Goal: Information Seeking & Learning: Find specific fact

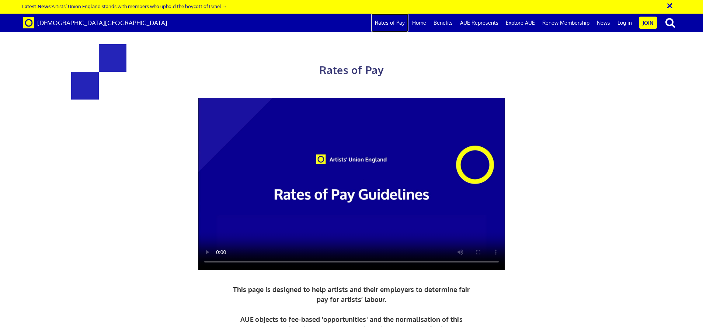
click at [402, 22] on link "Rates of Pay" at bounding box center [389, 23] width 37 height 18
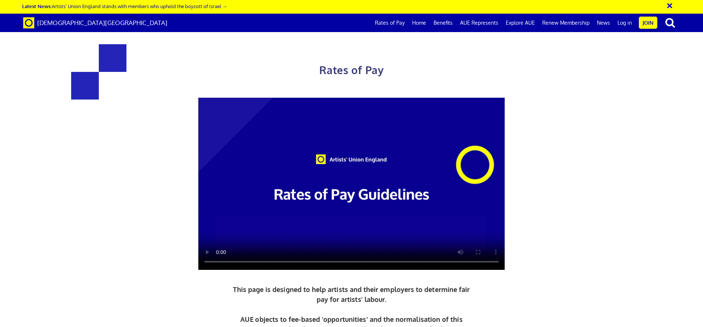
drag, startPoint x: 413, startPoint y: 128, endPoint x: 513, endPoint y: 178, distance: 111.7
copy div "£387.21 a day ½ £212.97 per ½ day £48.40 an hour lead artist/project manager"
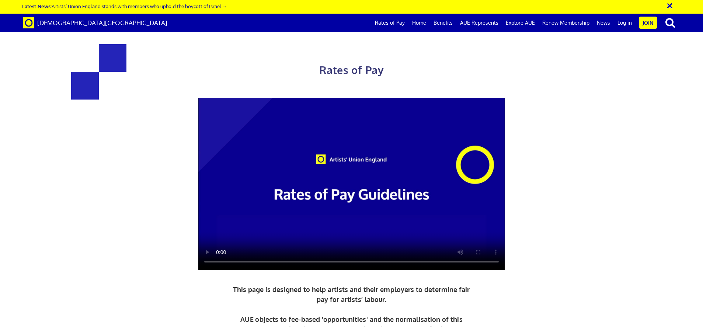
scroll to position [520, 0]
drag, startPoint x: 386, startPoint y: 133, endPoint x: 497, endPoint y: 139, distance: 111.5
copy p "Rates apply to, for example, consultancy work, project planning and development…"
drag, startPoint x: 390, startPoint y: 261, endPoint x: 445, endPoint y: 267, distance: 55.3
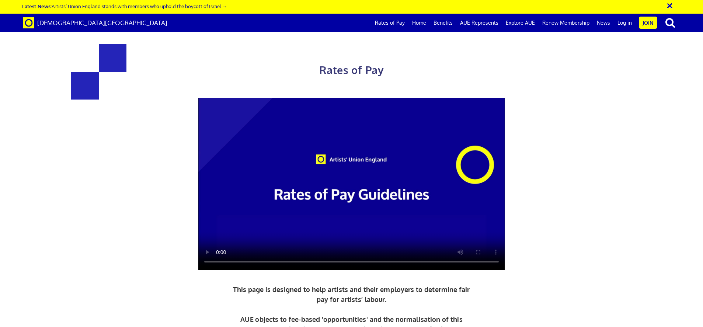
copy p "Day rates are based on an 8-hour day. The recommended minimum ‘call’ is for a h…"
click at [423, 22] on link "Home" at bounding box center [418, 23] width 21 height 18
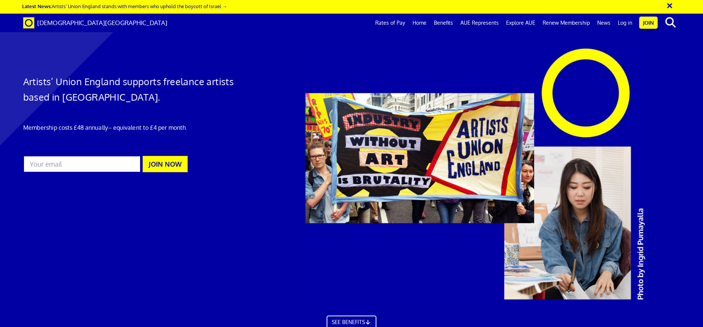
scroll to position [0, 11]
click at [520, 22] on link "Explore AUE" at bounding box center [520, 23] width 36 height 18
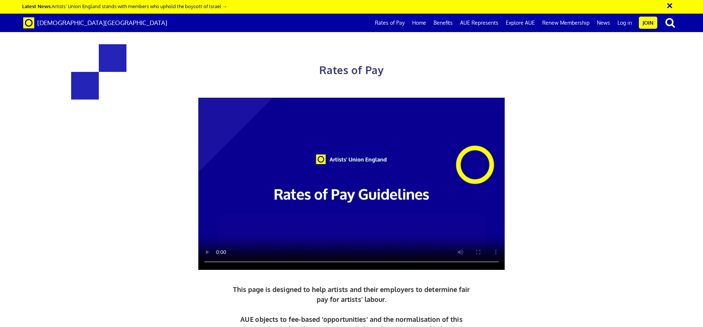
scroll to position [209, 0]
